Goal: Find specific page/section: Find specific page/section

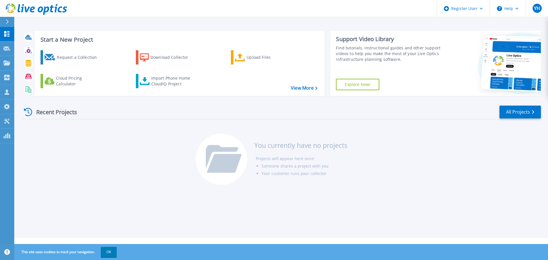
click at [8, 18] on div at bounding box center [9, 22] width 9 height 10
click at [96, 132] on div "Recent Projects All Projects You currently have no projects Projects will appea…" at bounding box center [281, 145] width 518 height 90
click at [304, 88] on link "View More" at bounding box center [304, 87] width 27 height 5
click at [516, 114] on link "All Projects" at bounding box center [519, 112] width 41 height 13
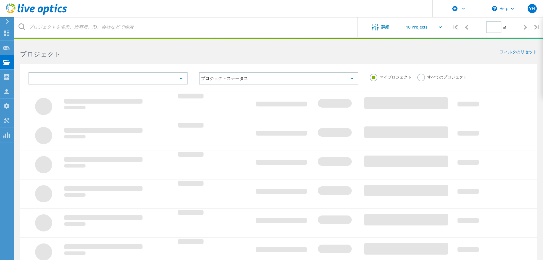
type input "1"
